Goal: Task Accomplishment & Management: Complete application form

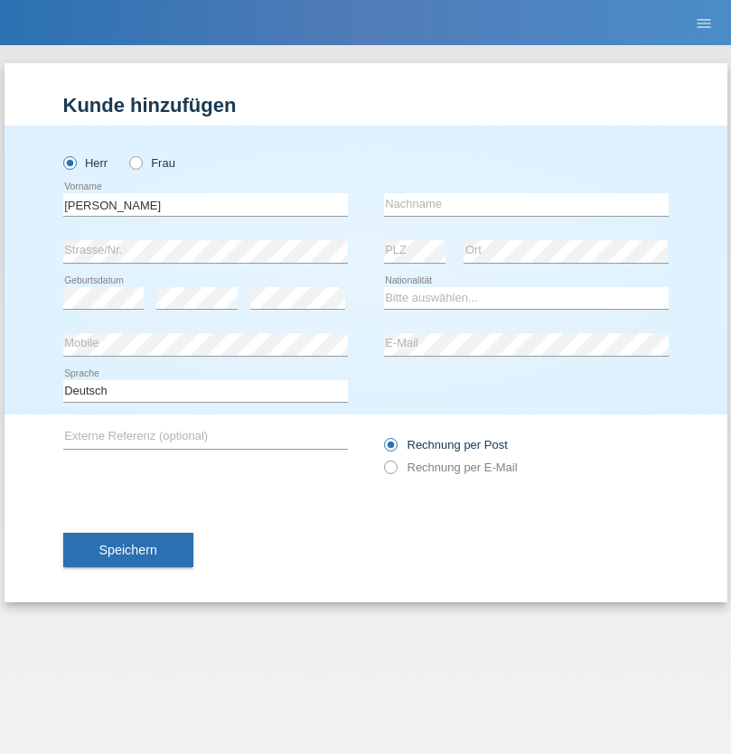
type input "[PERSON_NAME]"
click at [526, 204] on input "text" at bounding box center [526, 204] width 285 height 23
type input "Wieser"
select select "CH"
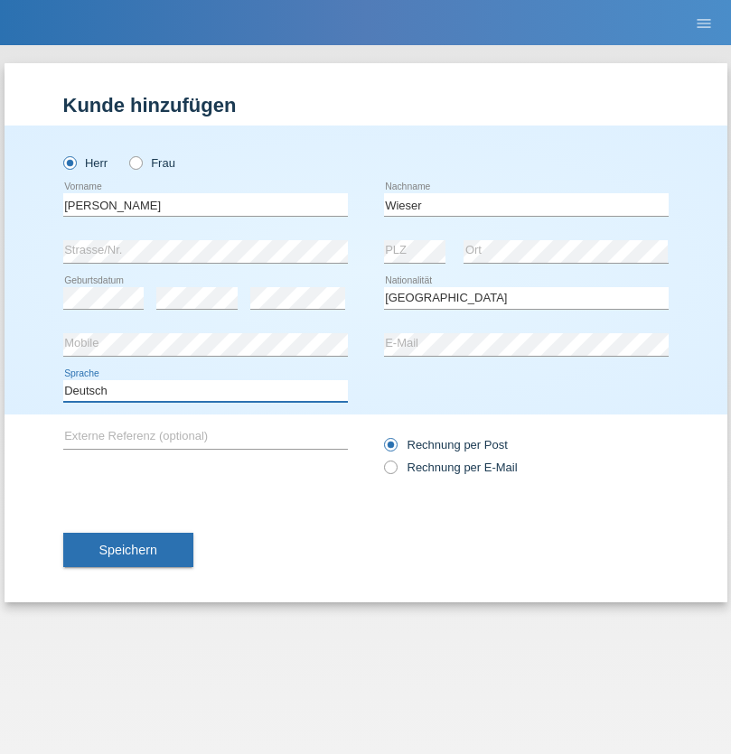
select select "en"
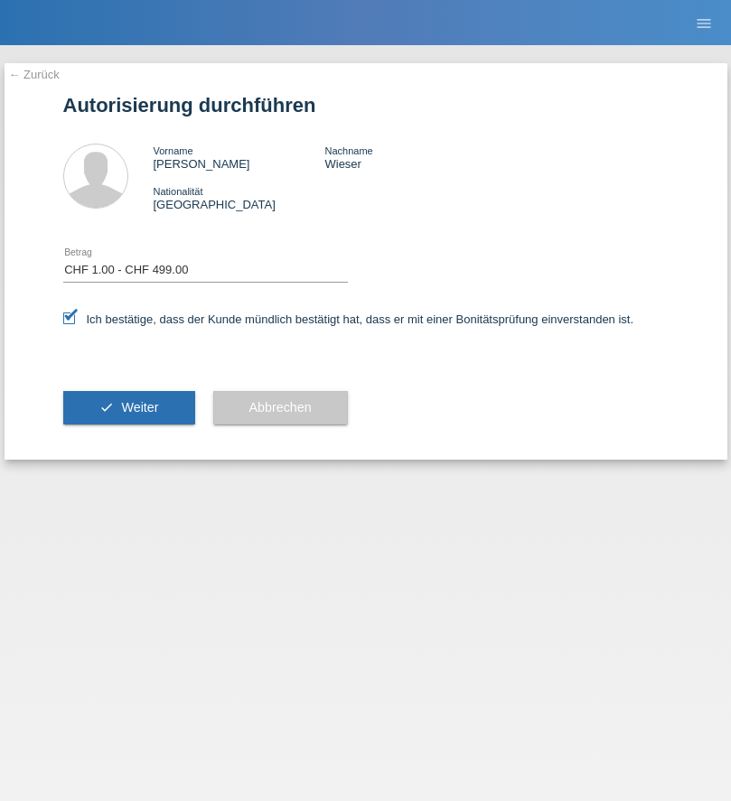
select select "1"
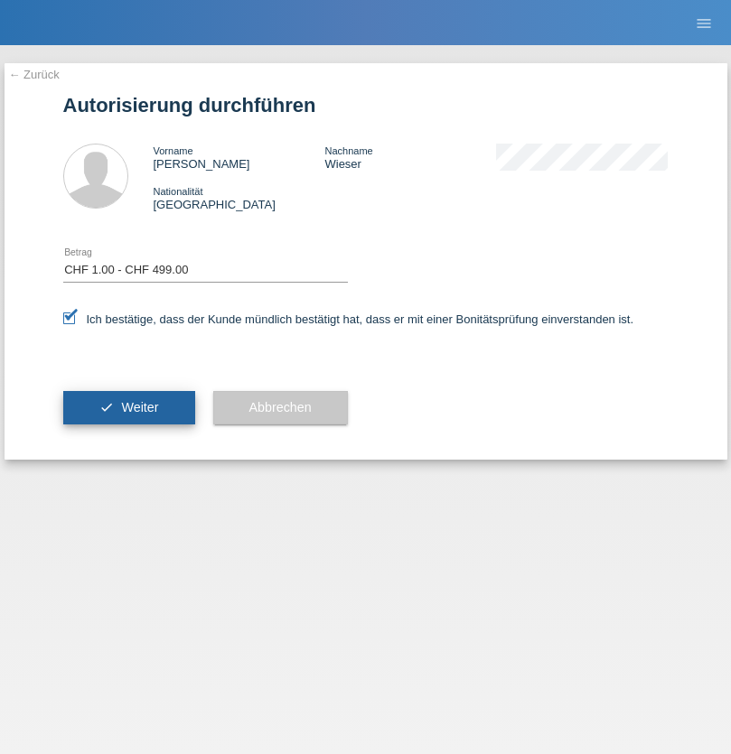
click at [128, 407] on span "Weiter" at bounding box center [139, 407] width 37 height 14
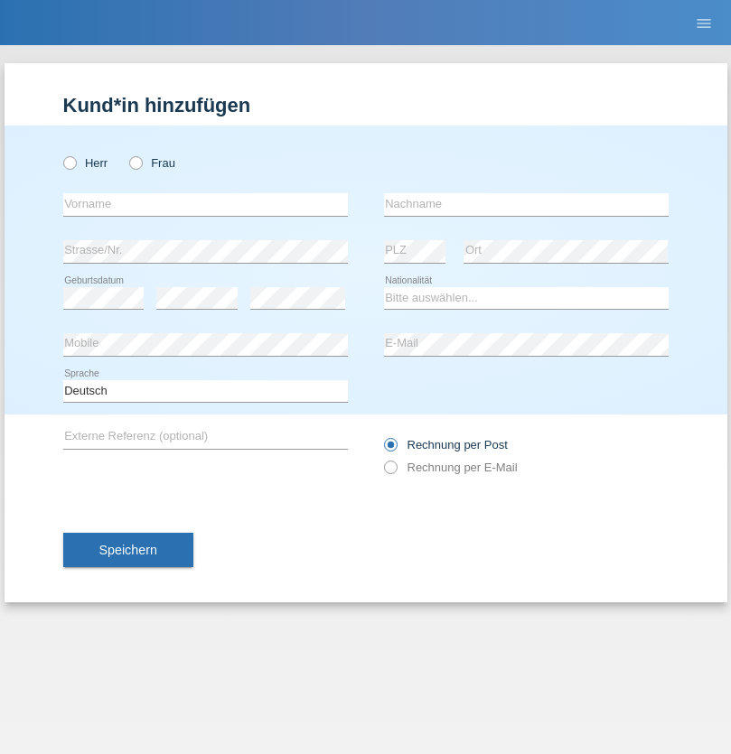
radio input "true"
click at [205, 204] on input "text" at bounding box center [205, 204] width 285 height 23
type input "Grégory"
click at [526, 204] on input "text" at bounding box center [526, 204] width 285 height 23
type input "Praz"
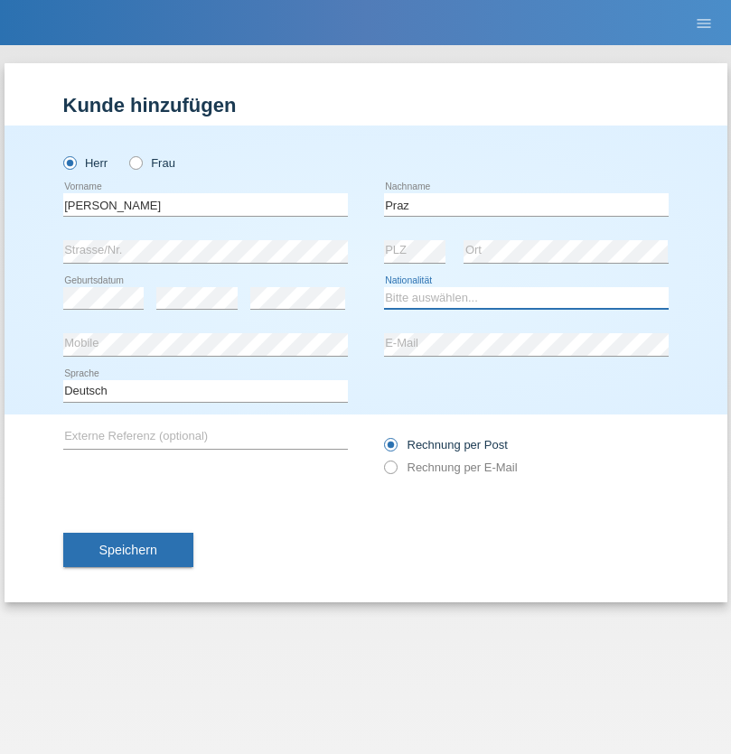
select select "CH"
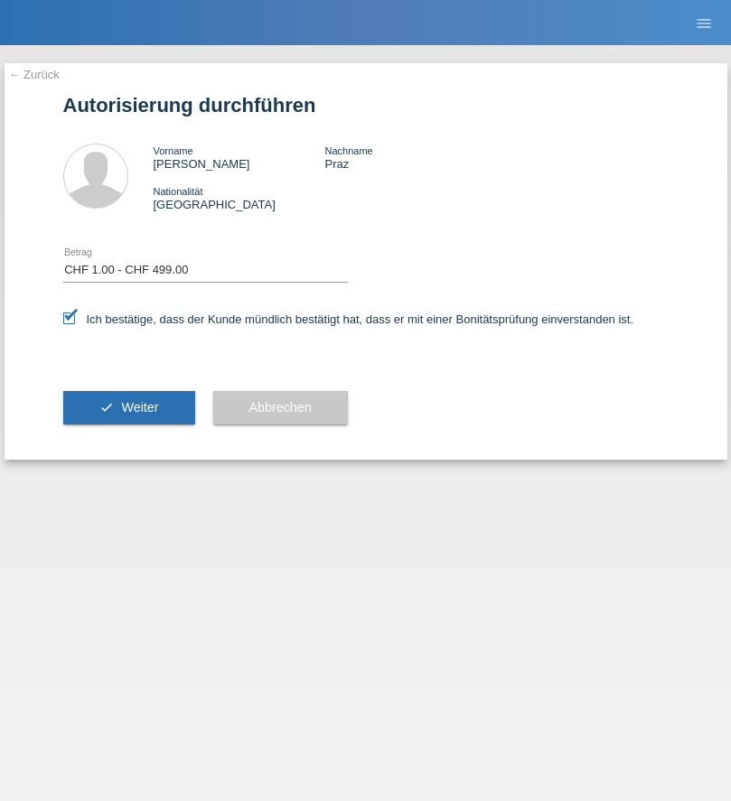
select select "1"
click at [128, 407] on span "Weiter" at bounding box center [139, 407] width 37 height 14
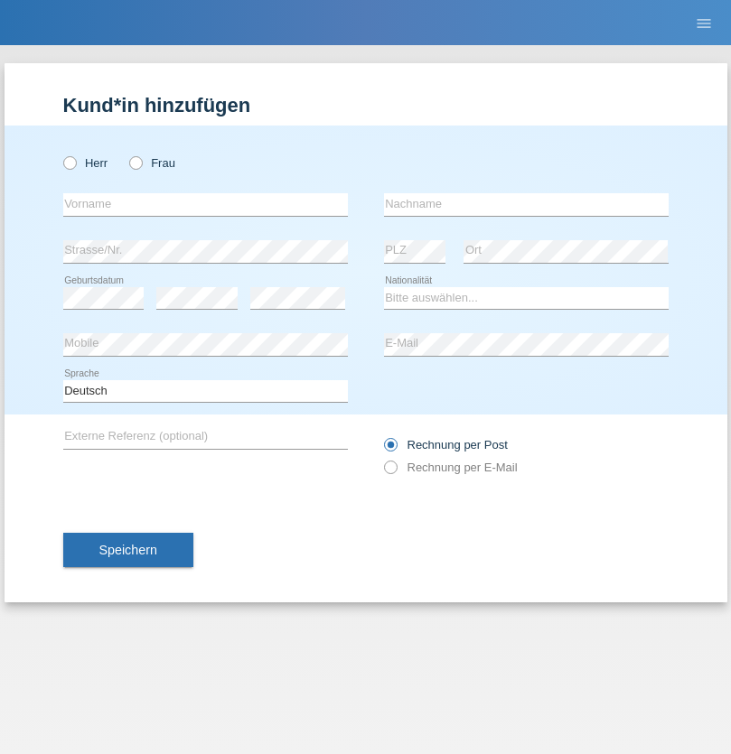
radio input "true"
click at [205, 204] on input "text" at bounding box center [205, 204] width 285 height 23
type input "Enes"
click at [526, 204] on input "text" at bounding box center [526, 204] width 285 height 23
type input "Musliu"
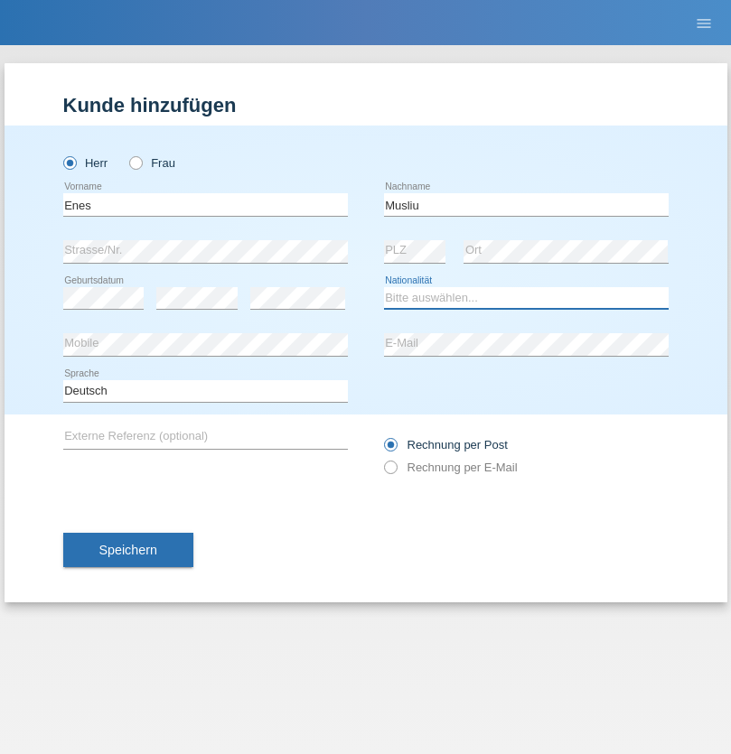
select select "CH"
radio input "true"
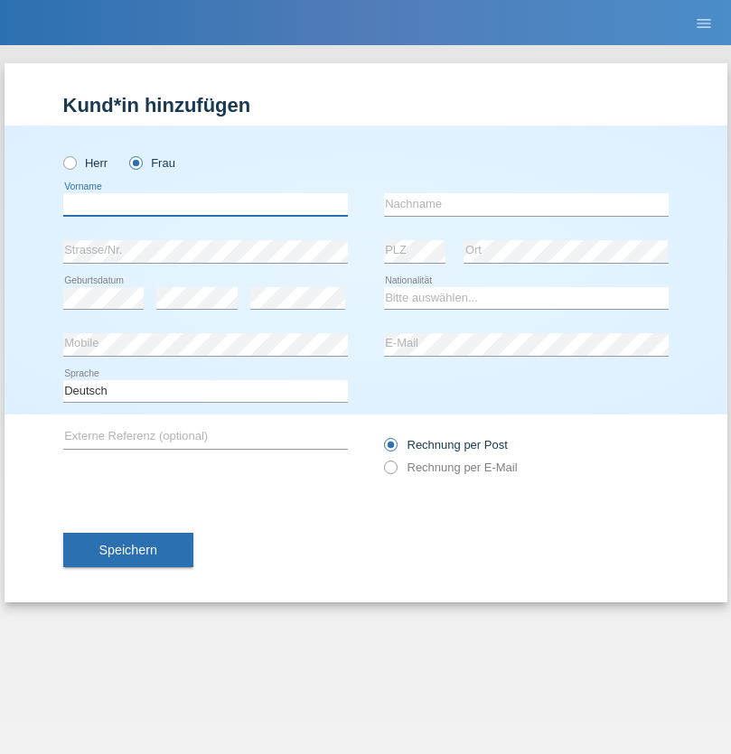
click at [205, 204] on input "text" at bounding box center [205, 204] width 285 height 23
type input "[PERSON_NAME]"
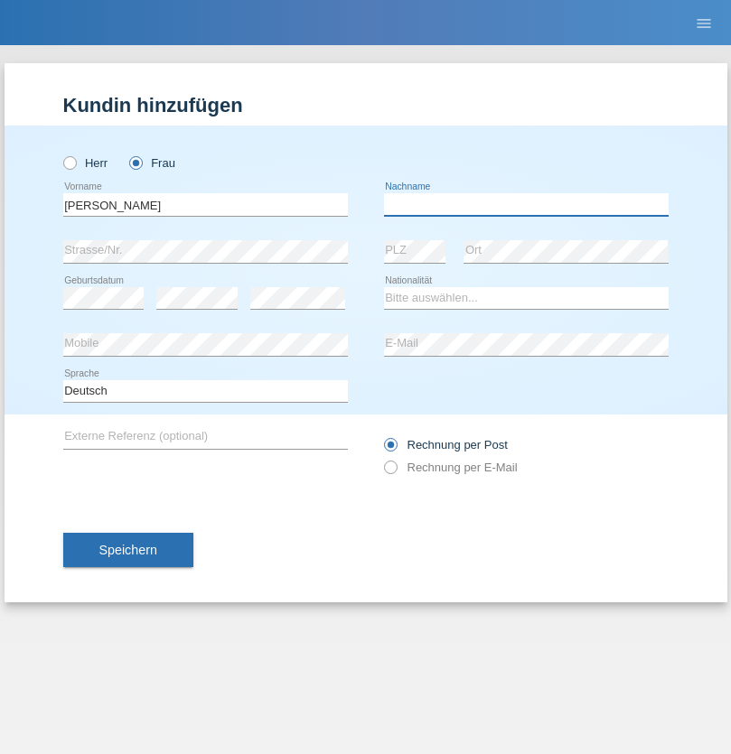
click at [526, 204] on input "text" at bounding box center [526, 204] width 285 height 23
type input "[PERSON_NAME]"
select select "CH"
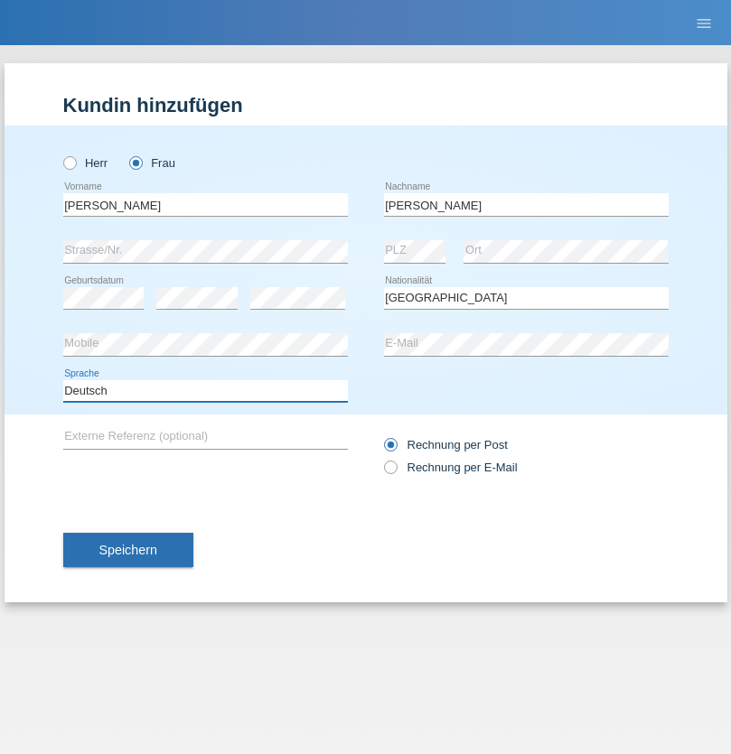
select select "en"
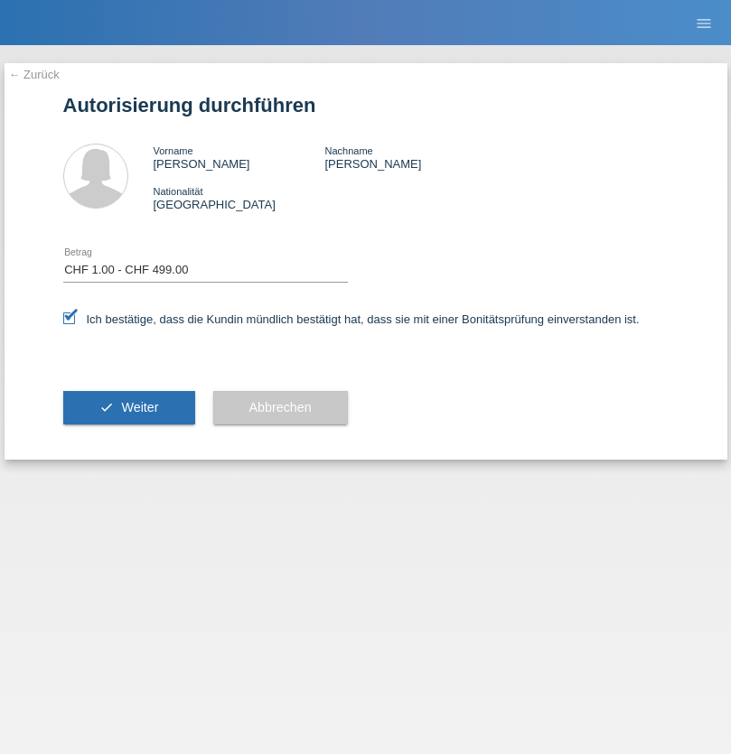
select select "1"
click at [128, 407] on span "Weiter" at bounding box center [139, 407] width 37 height 14
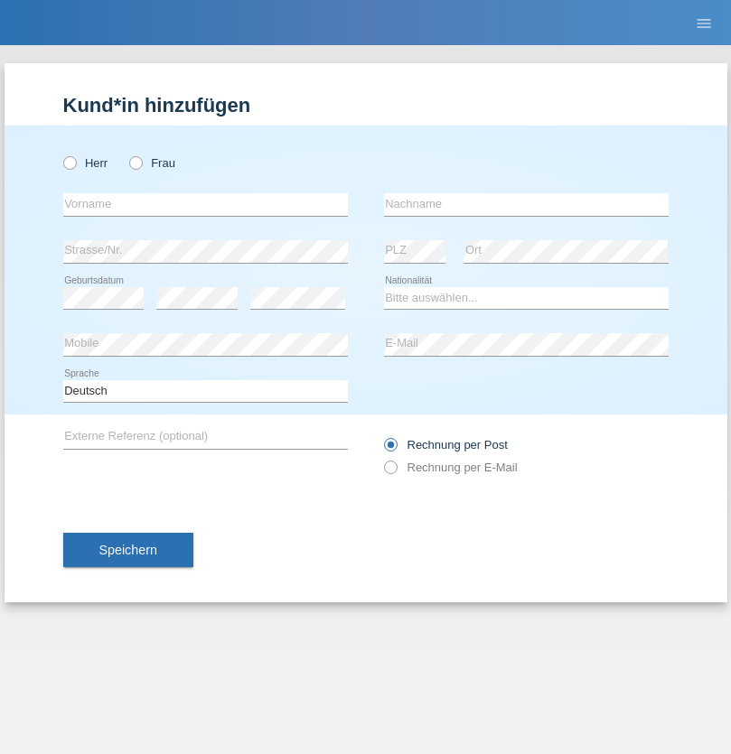
radio input "true"
click at [205, 204] on input "text" at bounding box center [205, 204] width 285 height 23
type input "Paulo"
click at [526, 204] on input "text" at bounding box center [526, 204] width 285 height 23
type input "Dias"
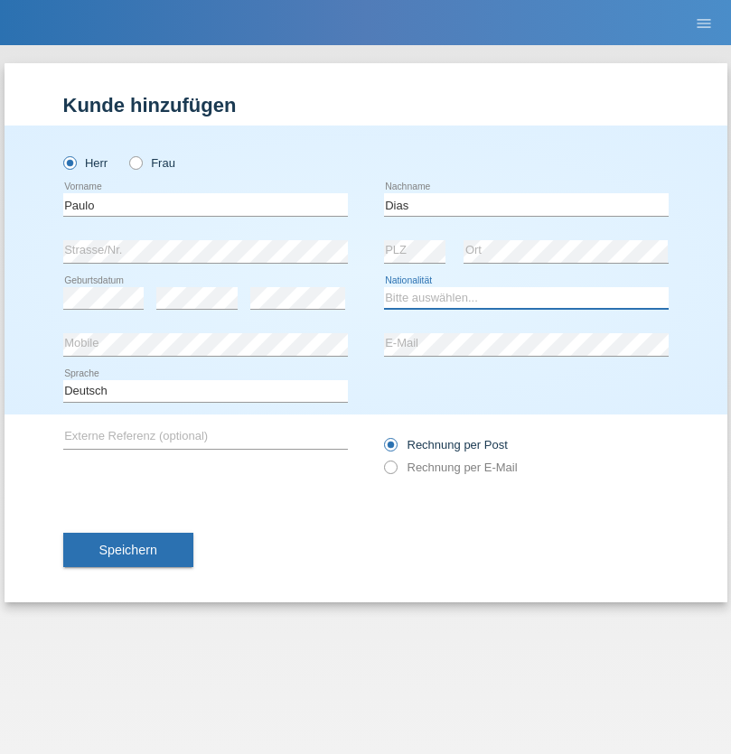
select select "PT"
select select "C"
select select "07"
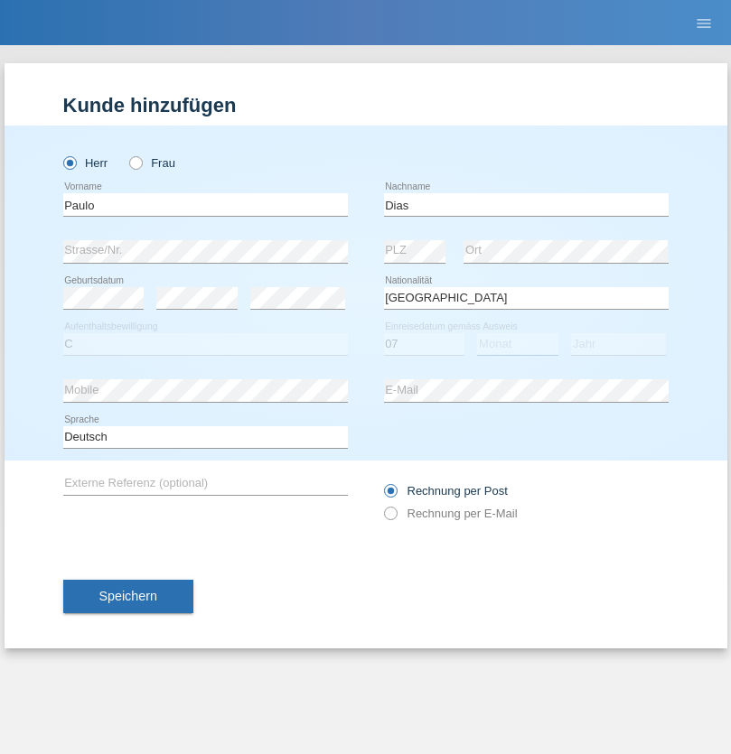
select select "05"
select select "2001"
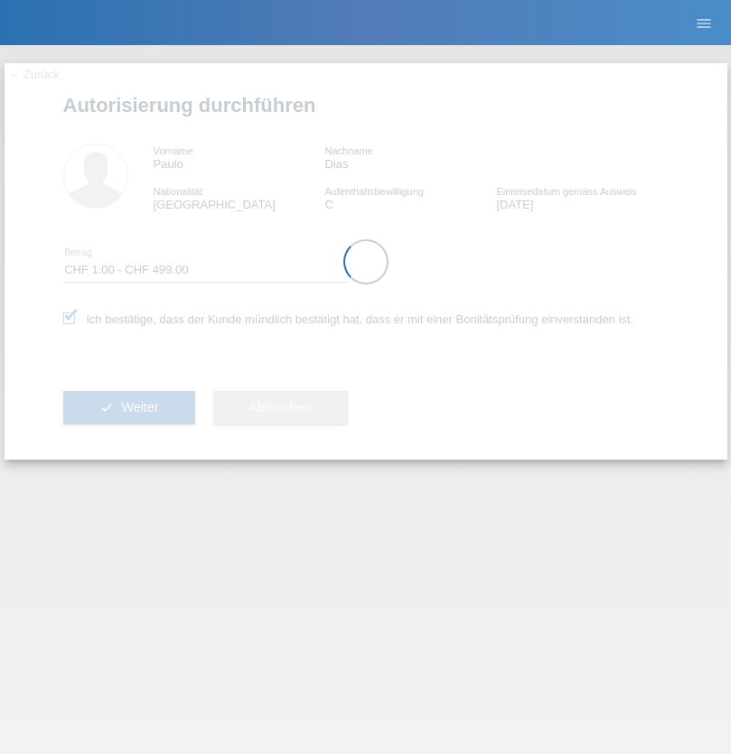
select select "1"
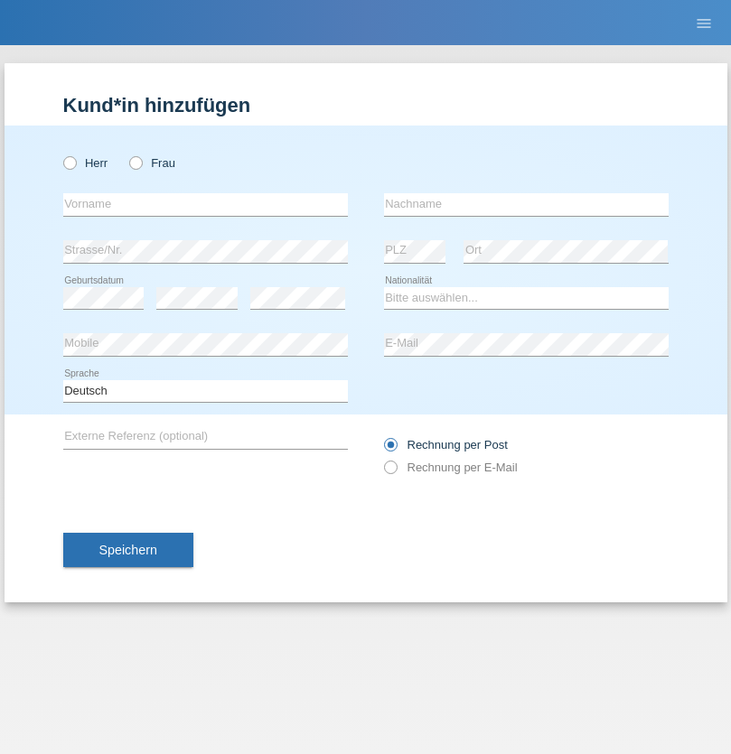
radio input "true"
click at [205, 204] on input "text" at bounding box center [205, 204] width 285 height 23
type input "Michel"
click at [526, 204] on input "text" at bounding box center [526, 204] width 285 height 23
type input "Farner"
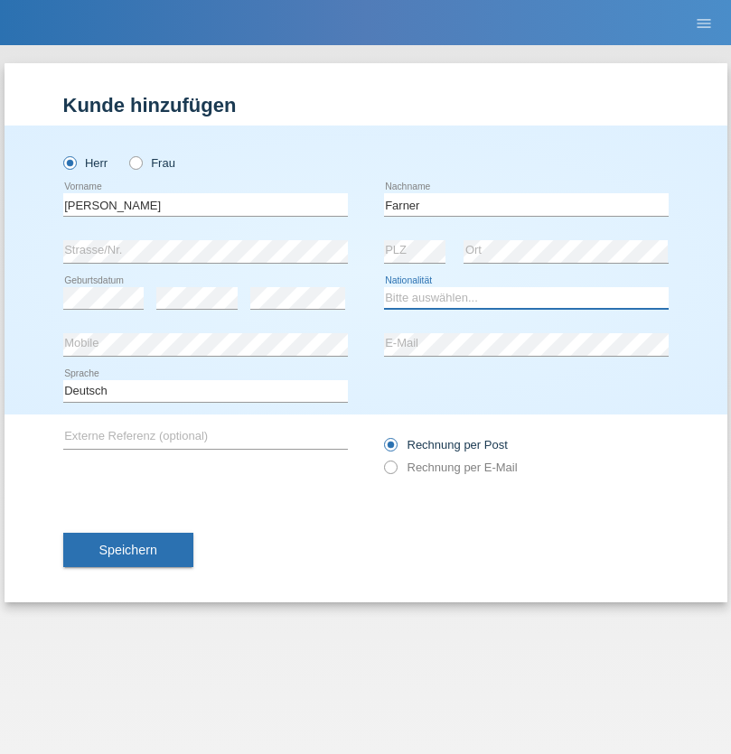
select select "CH"
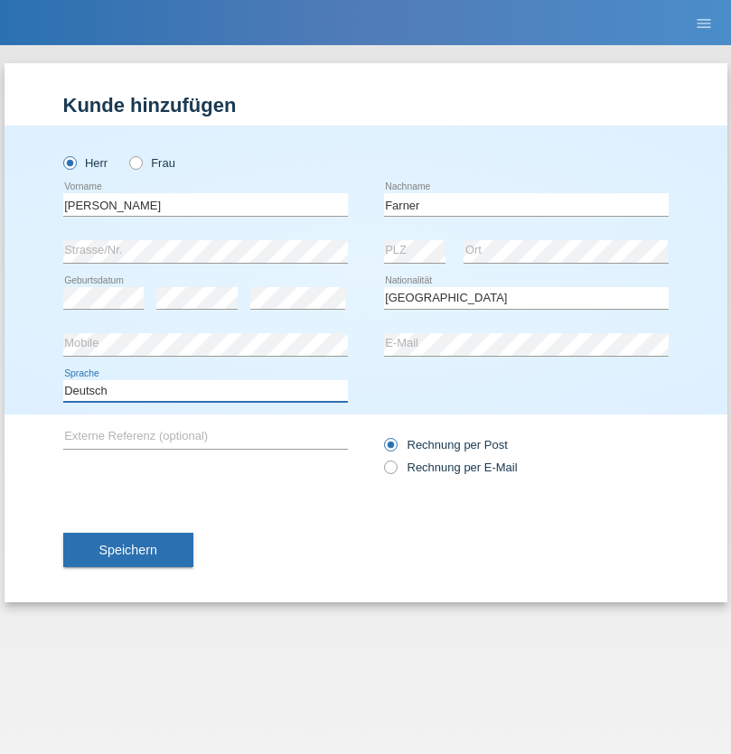
select select "en"
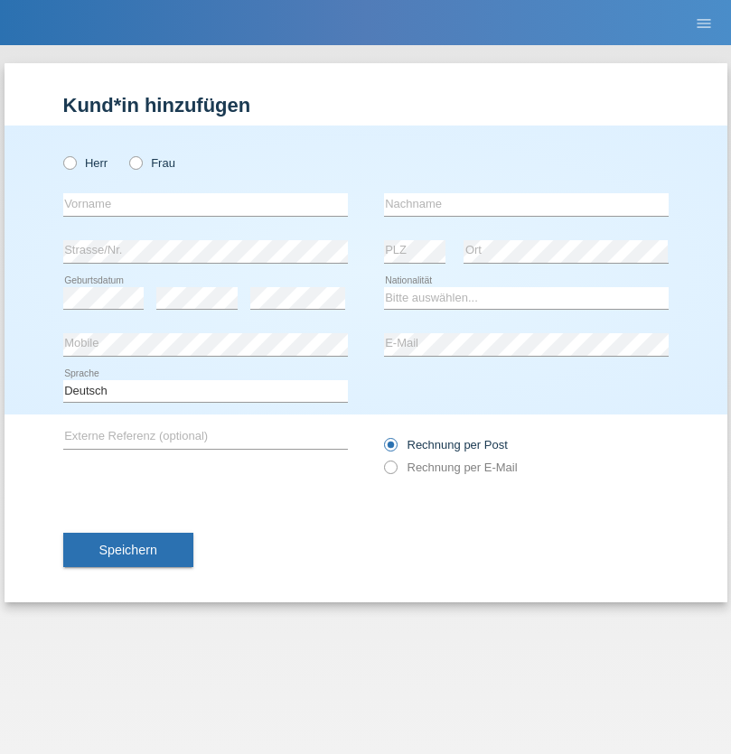
radio input "true"
select select "NL"
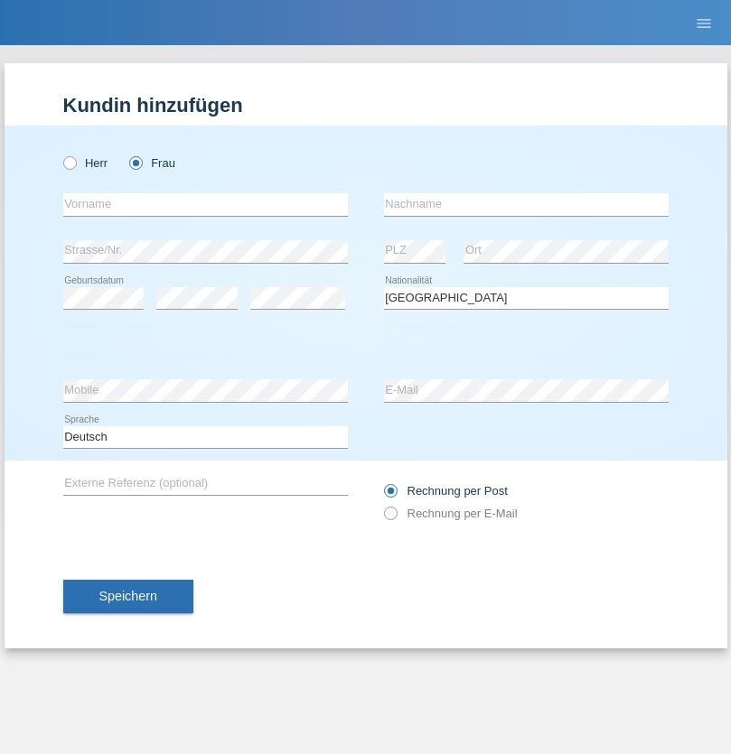
select select "C"
select select "01"
select select "2021"
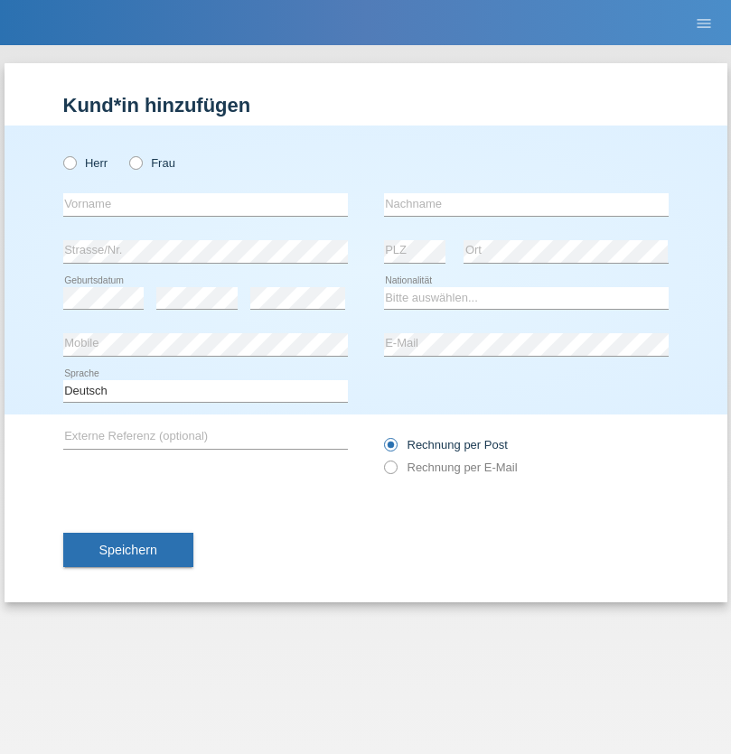
radio input "true"
click at [205, 204] on input "text" at bounding box center [205, 204] width 285 height 23
type input "David"
click at [526, 204] on input "text" at bounding box center [526, 204] width 285 height 23
type input "Amaral"
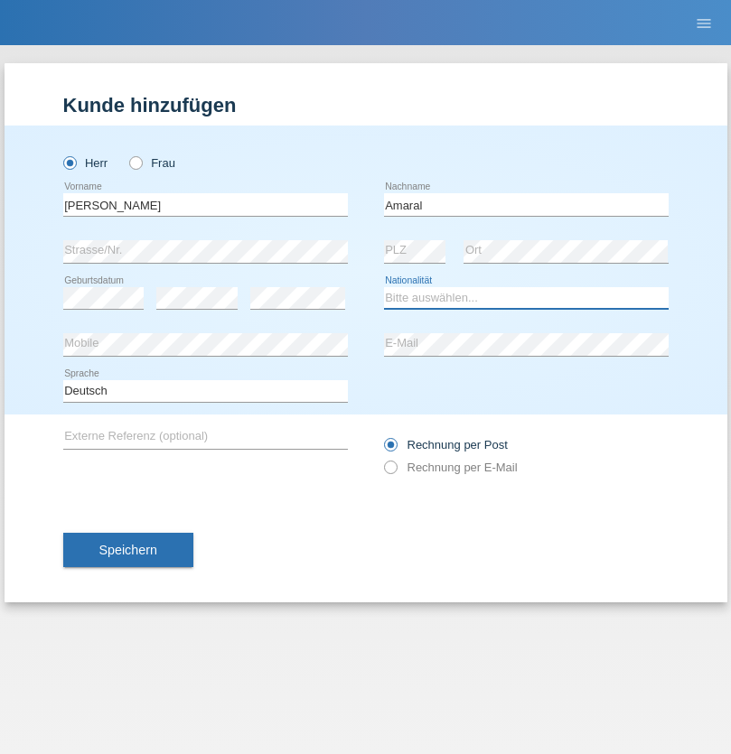
select select "PT"
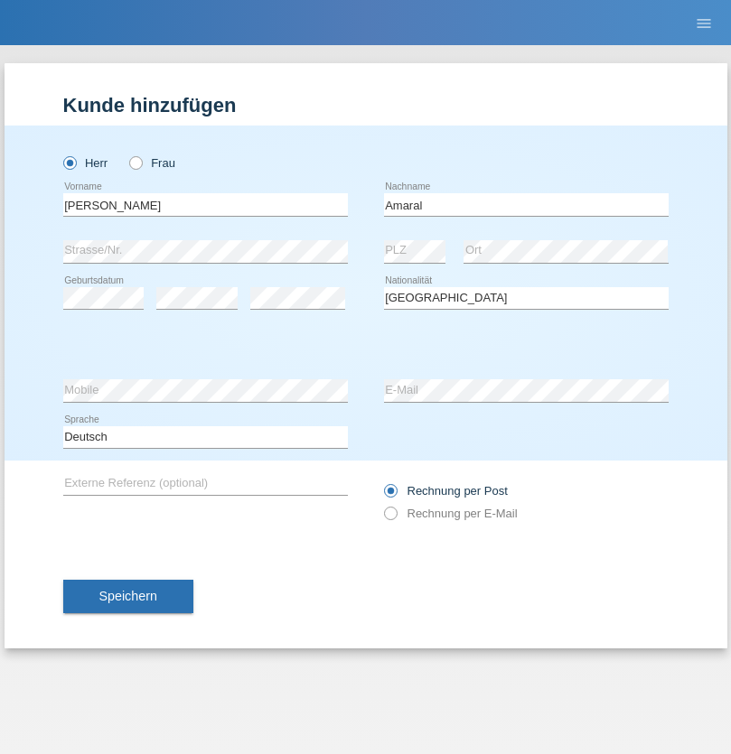
select select "C"
select select "06"
select select "07"
select select "2019"
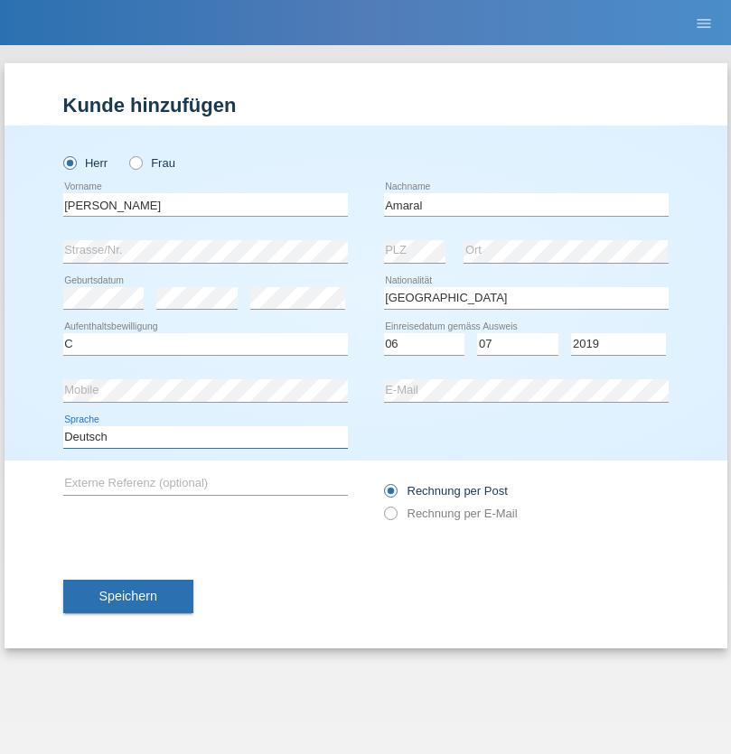
select select "en"
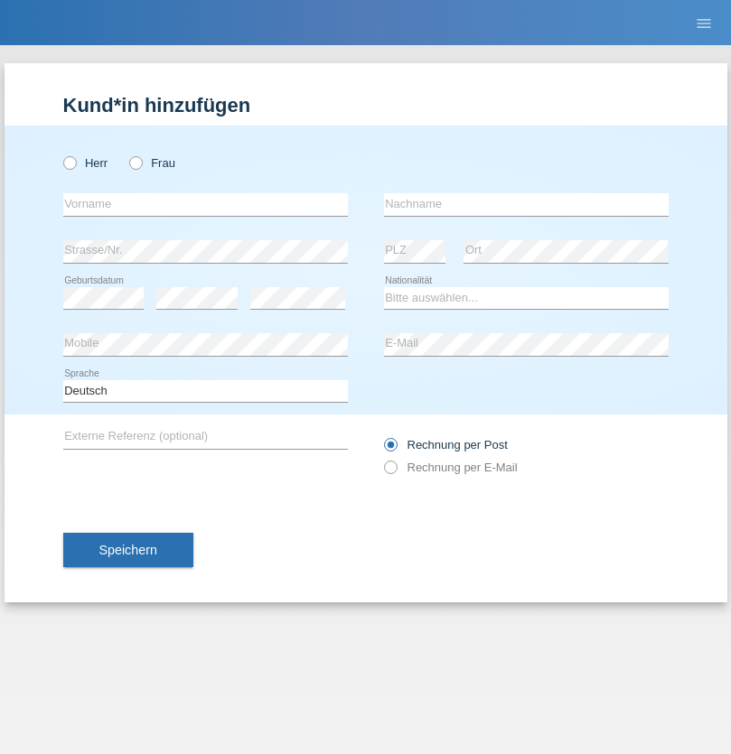
radio input "true"
click at [205, 204] on input "text" at bounding box center [205, 204] width 285 height 23
type input "[PERSON_NAME]"
click at [526, 204] on input "text" at bounding box center [526, 204] width 285 height 23
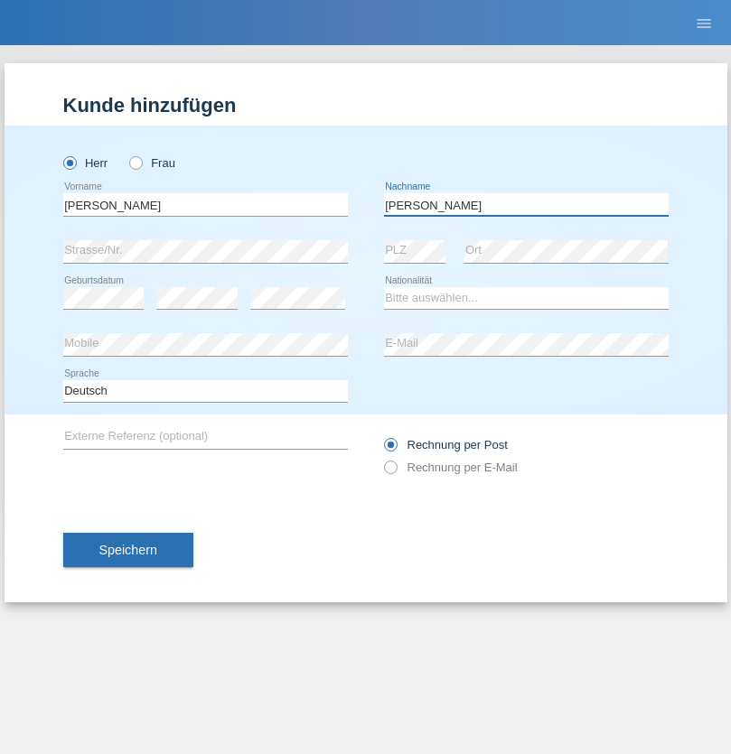
type input "[PERSON_NAME]"
select select "DE"
select select "C"
select select "05"
select select "04"
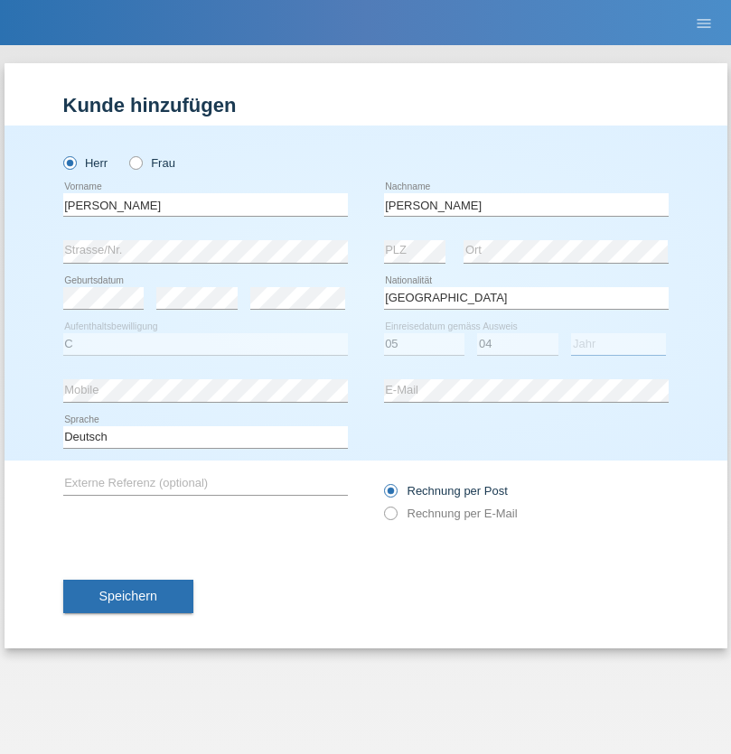
select select "2021"
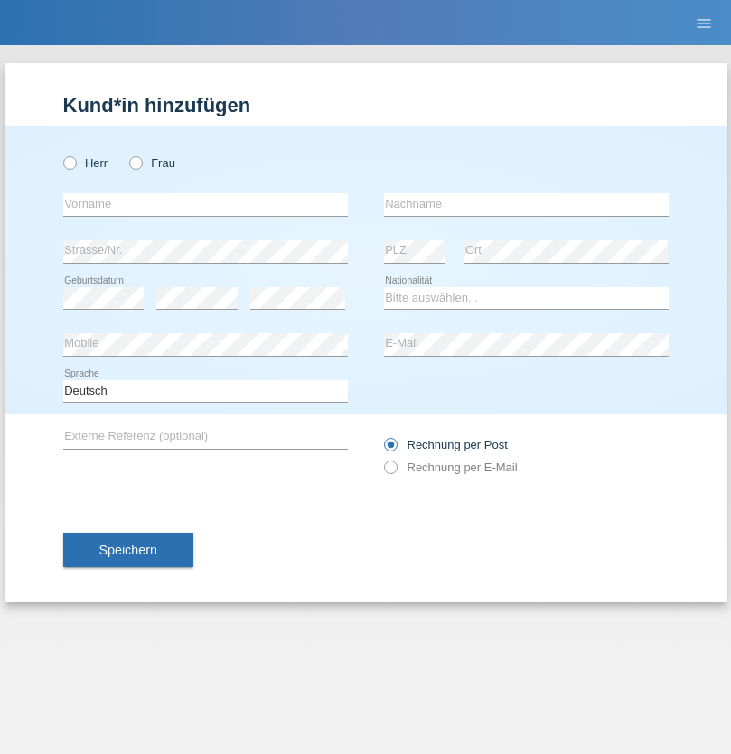
radio input "true"
click at [205, 204] on input "text" at bounding box center [205, 204] width 285 height 23
type input "Schumacher"
click at [526, 204] on input "text" at bounding box center [526, 204] width 285 height 23
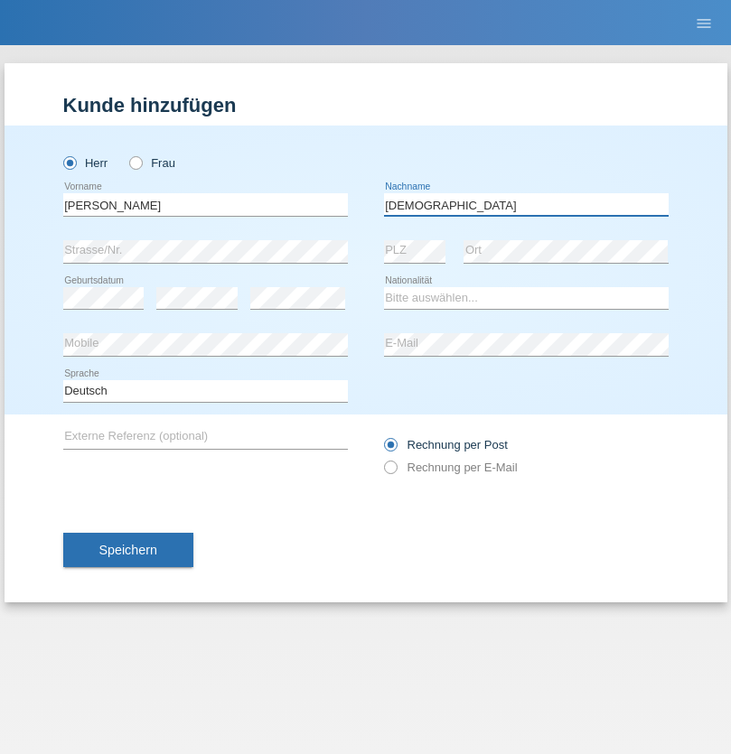
type input "Christian"
select select "CH"
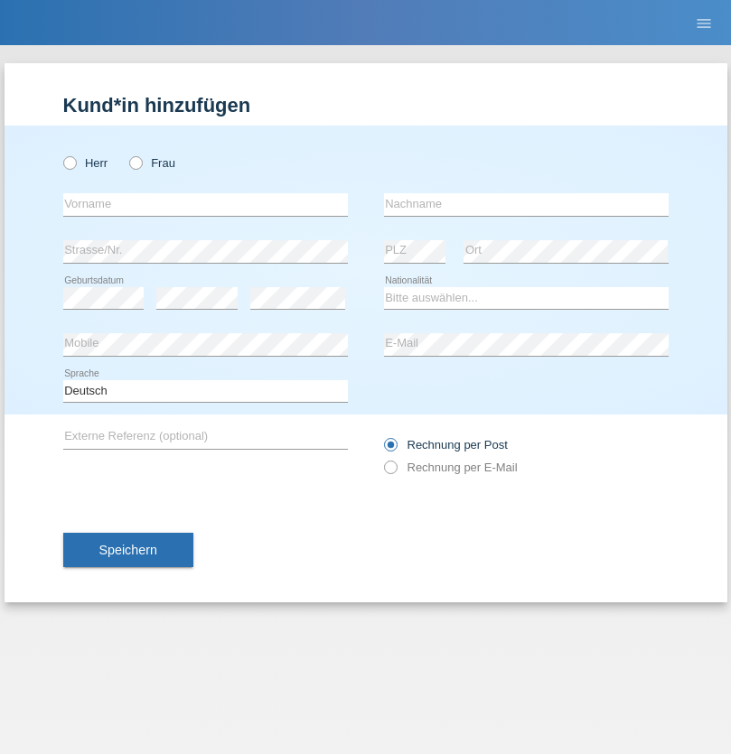
radio input "true"
click at [205, 204] on input "text" at bounding box center [205, 204] width 285 height 23
type input "agnertina"
click at [526, 204] on input "text" at bounding box center [526, 204] width 285 height 23
type input "noshaj"
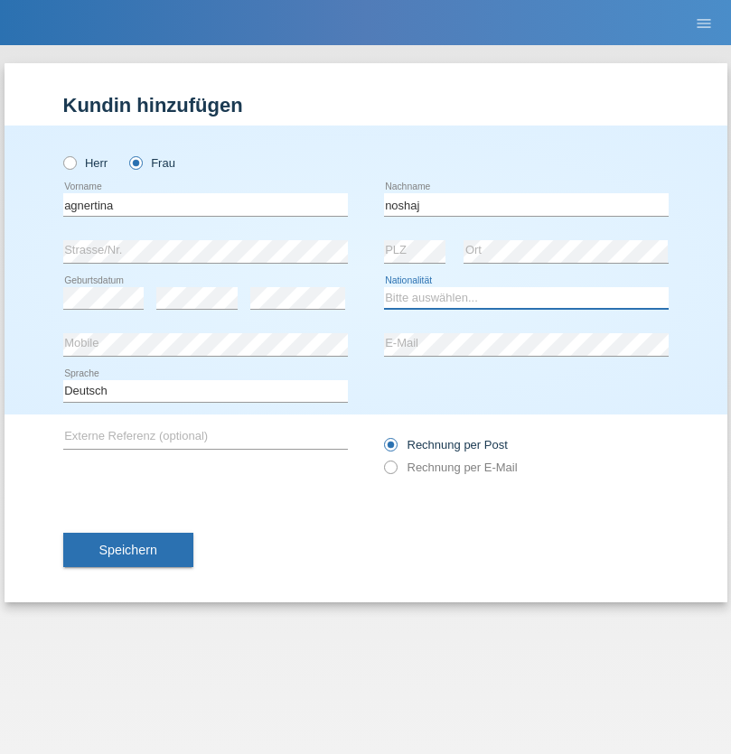
select select "NL"
select select "C"
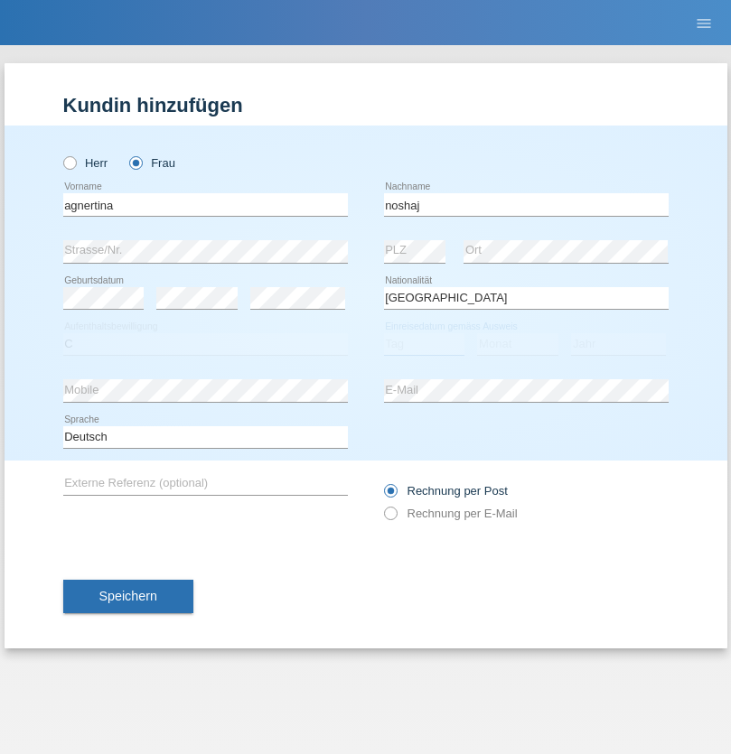
select select "01"
select select "08"
select select "2021"
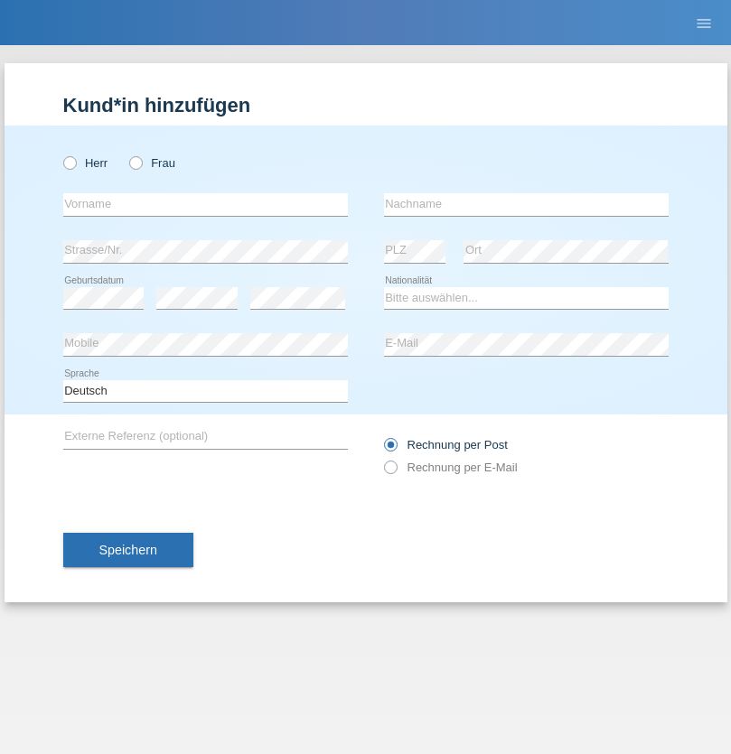
radio input "true"
click at [205, 204] on input "text" at bounding box center [205, 204] width 285 height 23
type input "[PERSON_NAME]"
click at [526, 204] on input "text" at bounding box center [526, 204] width 285 height 23
type input "Pinzo"
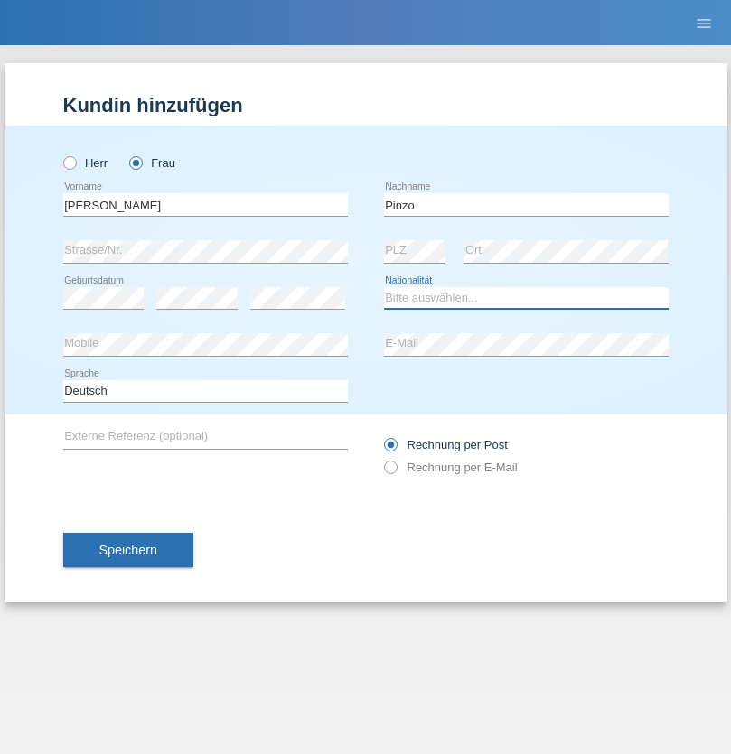
select select "CH"
radio input "true"
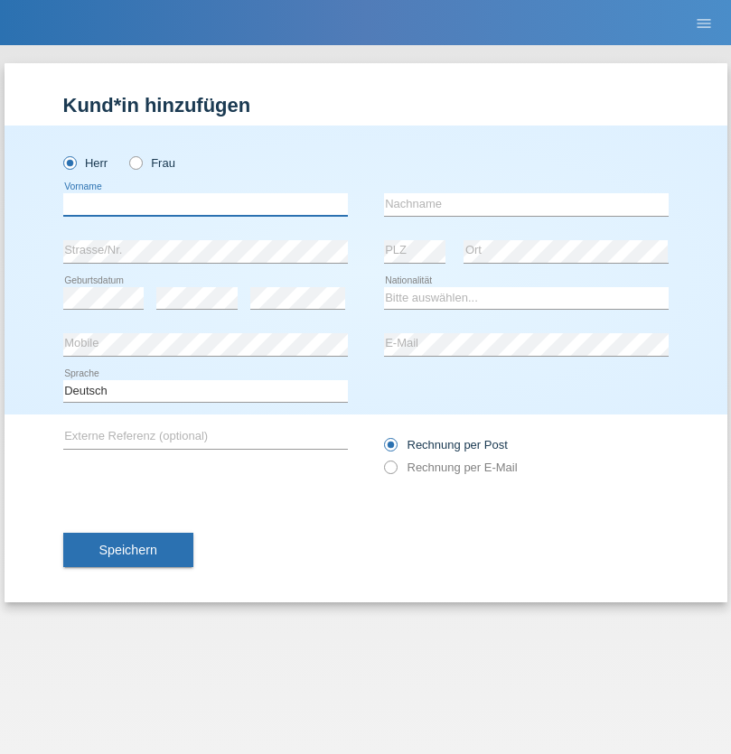
click at [205, 204] on input "text" at bounding box center [205, 204] width 285 height 23
type input "ali"
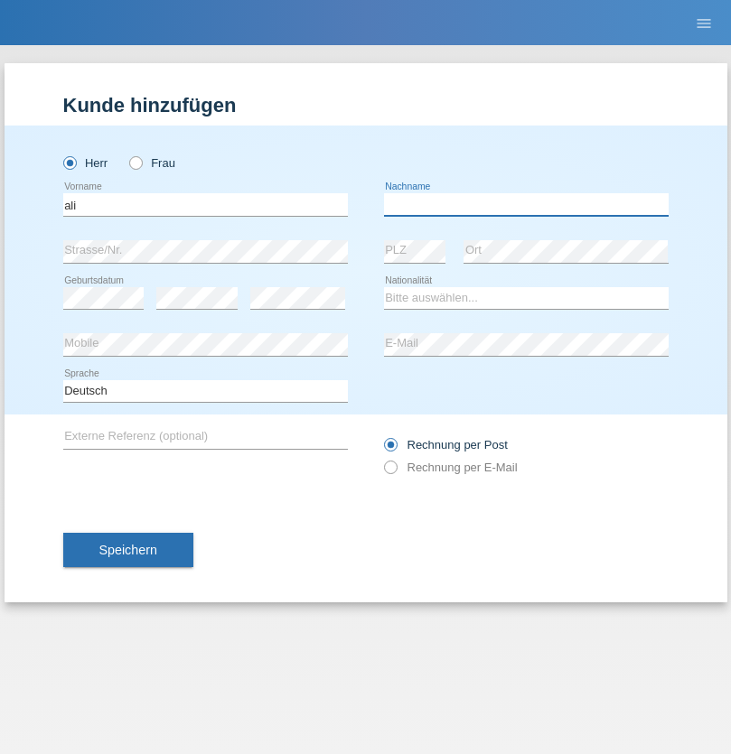
click at [526, 204] on input "text" at bounding box center [526, 204] width 285 height 23
type input "Amini"
select select "AF"
select select "C"
select select "18"
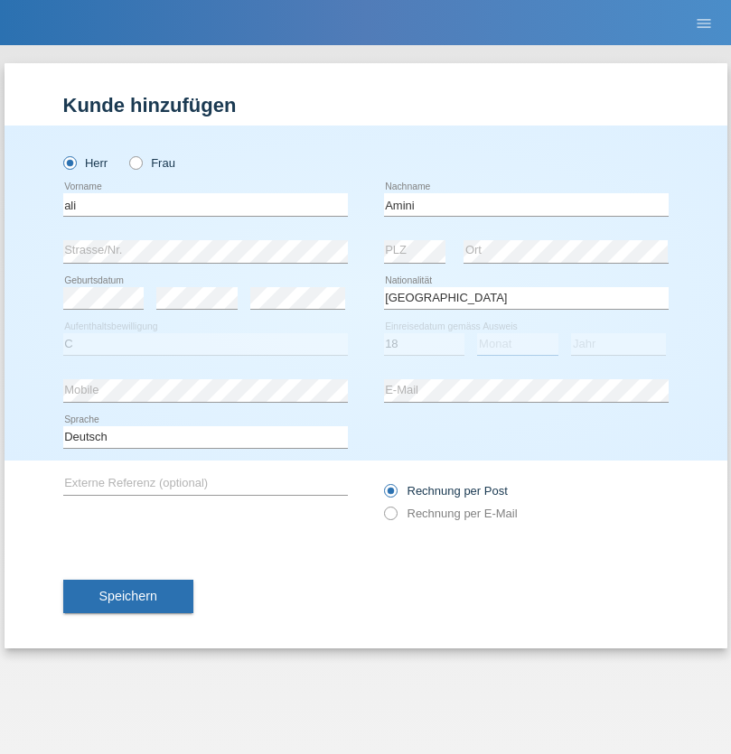
select select "08"
select select "2015"
